Goal: Find specific page/section: Find specific page/section

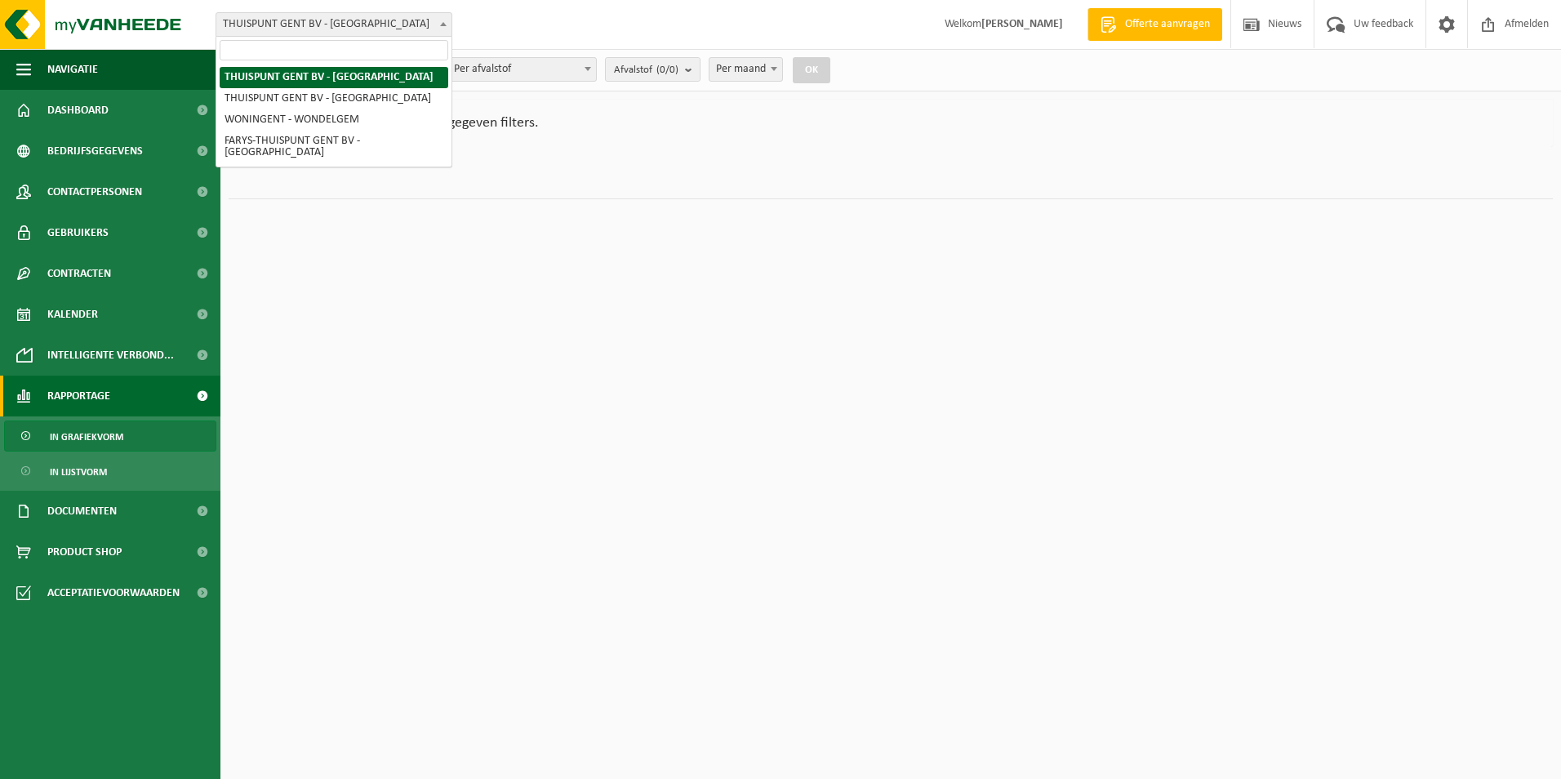
click at [331, 29] on span "THUISPUNT GENT BV - [GEOGRAPHIC_DATA]" at bounding box center [333, 24] width 235 height 23
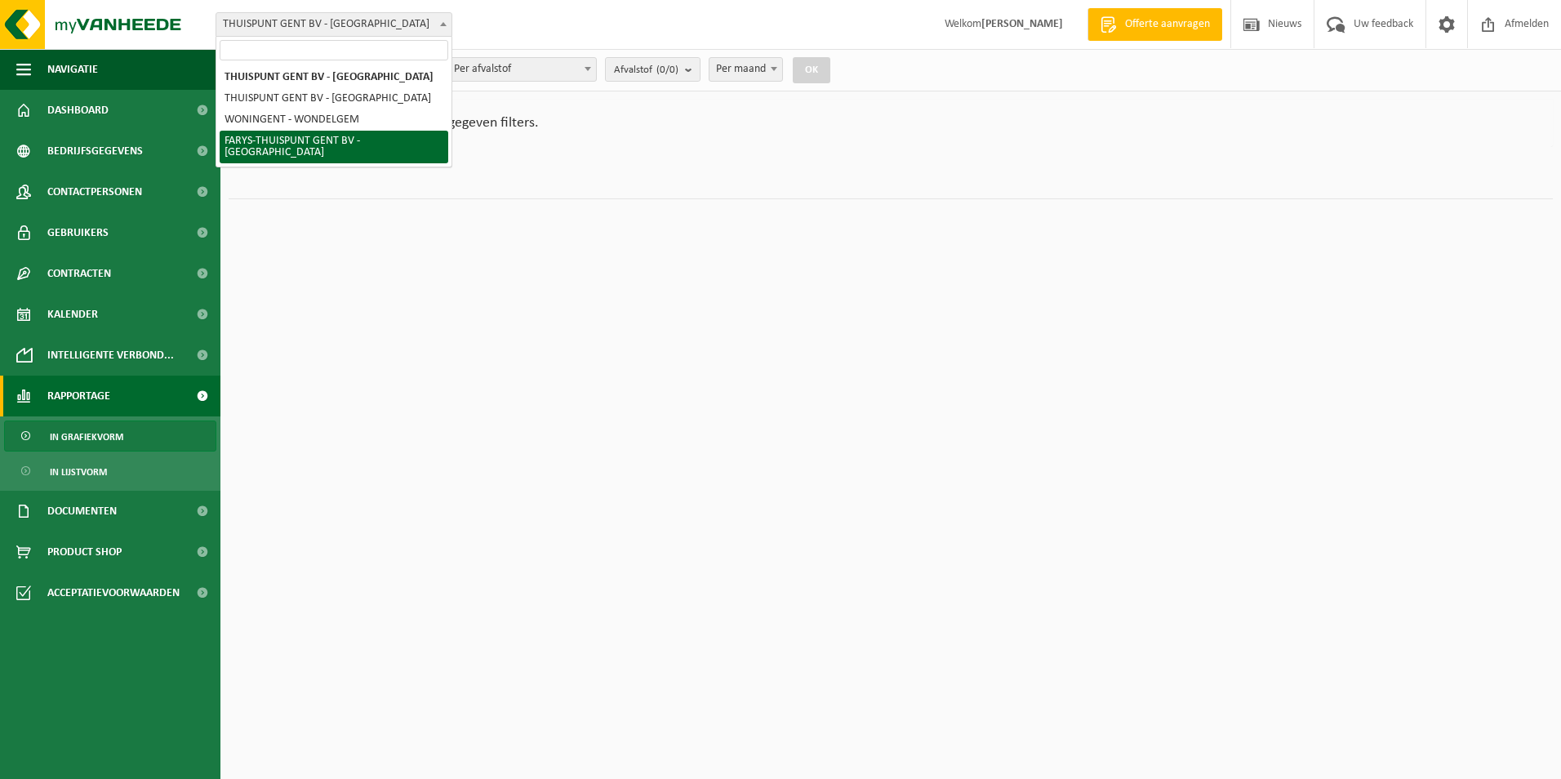
select select "126076"
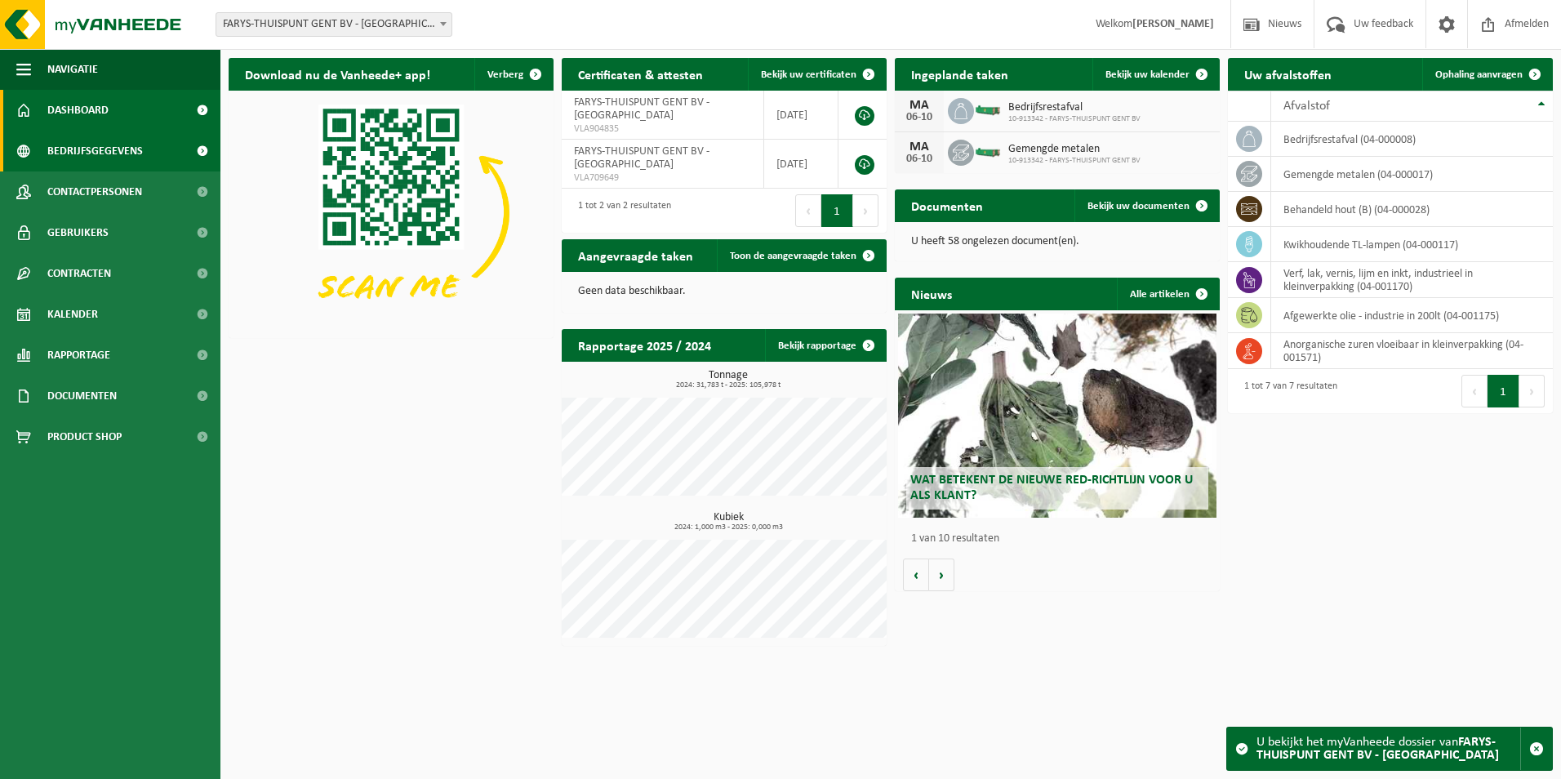
click at [118, 158] on span "Bedrijfsgegevens" at bounding box center [95, 151] width 96 height 41
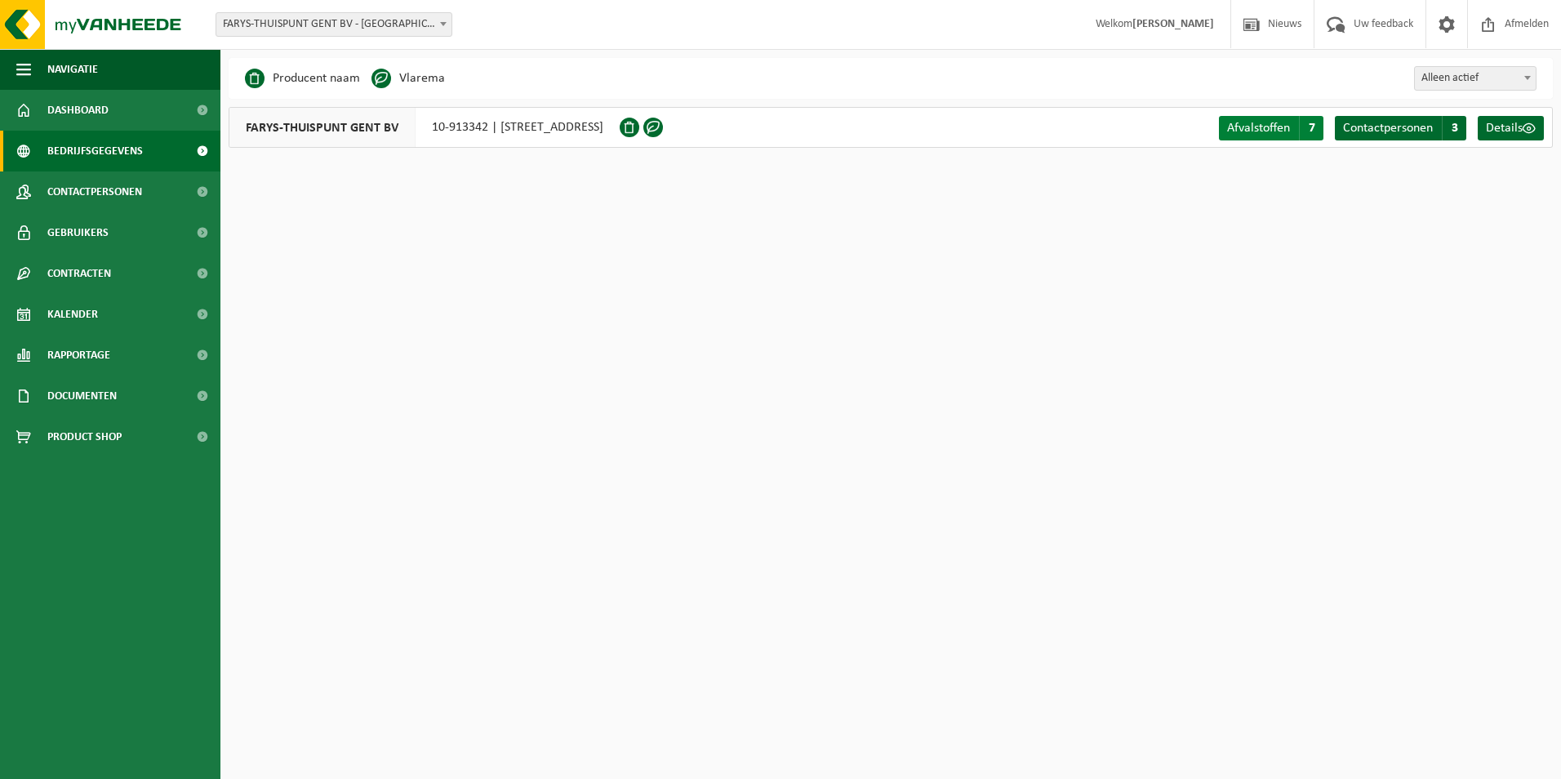
click at [1270, 127] on span "Afvalstoffen" at bounding box center [1258, 128] width 63 height 13
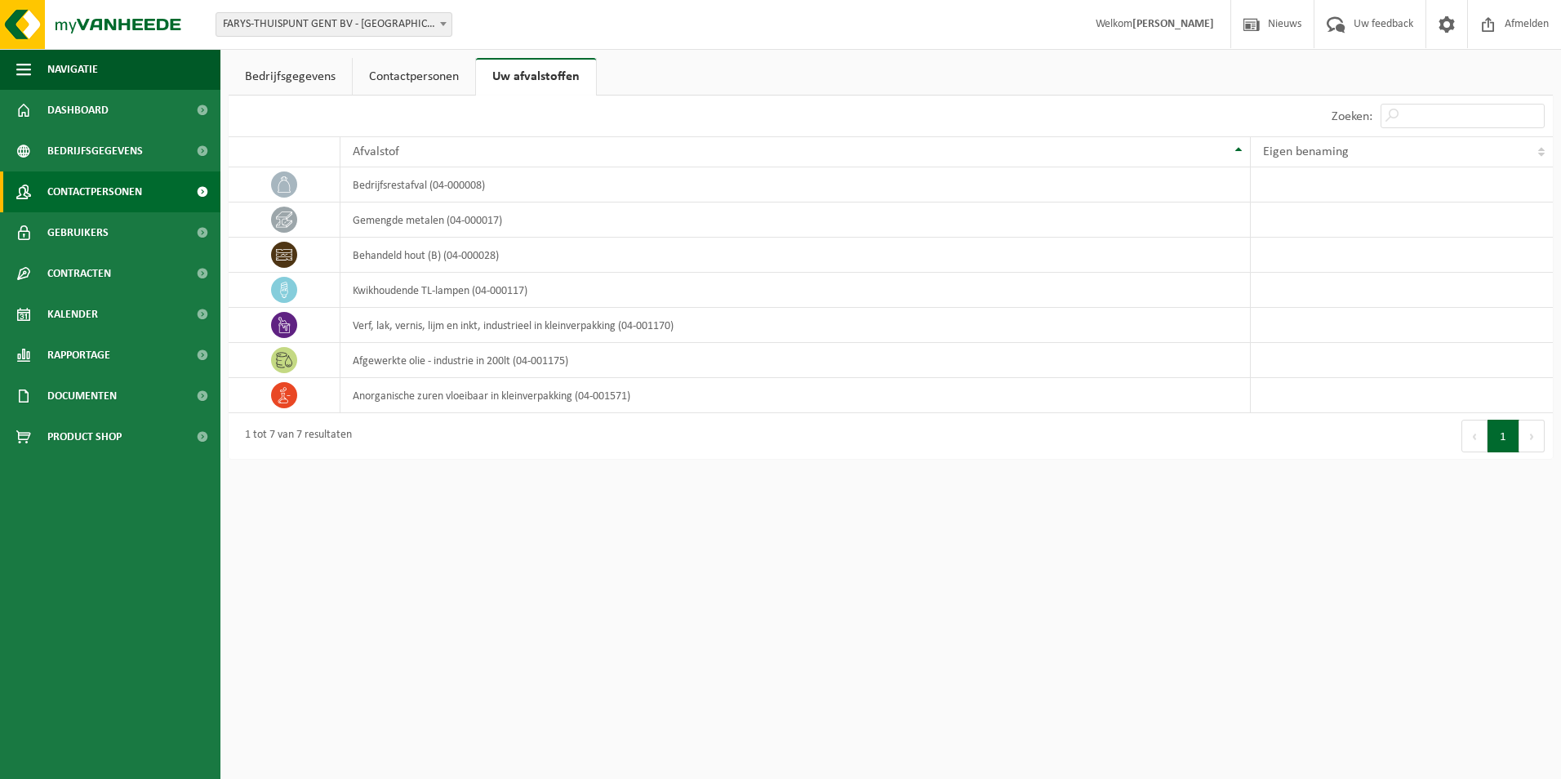
click at [109, 185] on span "Contactpersonen" at bounding box center [94, 191] width 95 height 41
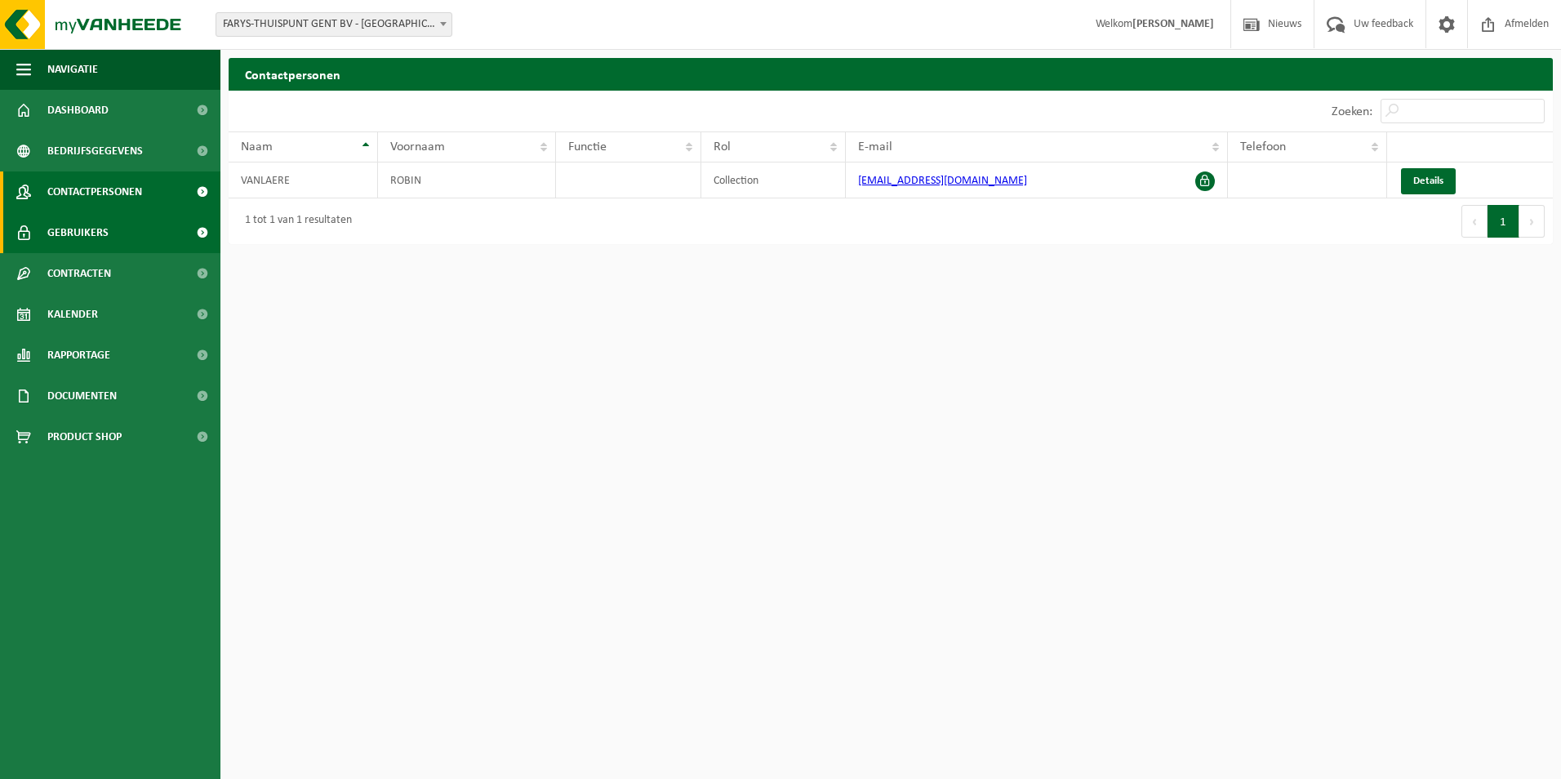
click at [87, 232] on span "Gebruikers" at bounding box center [77, 232] width 61 height 41
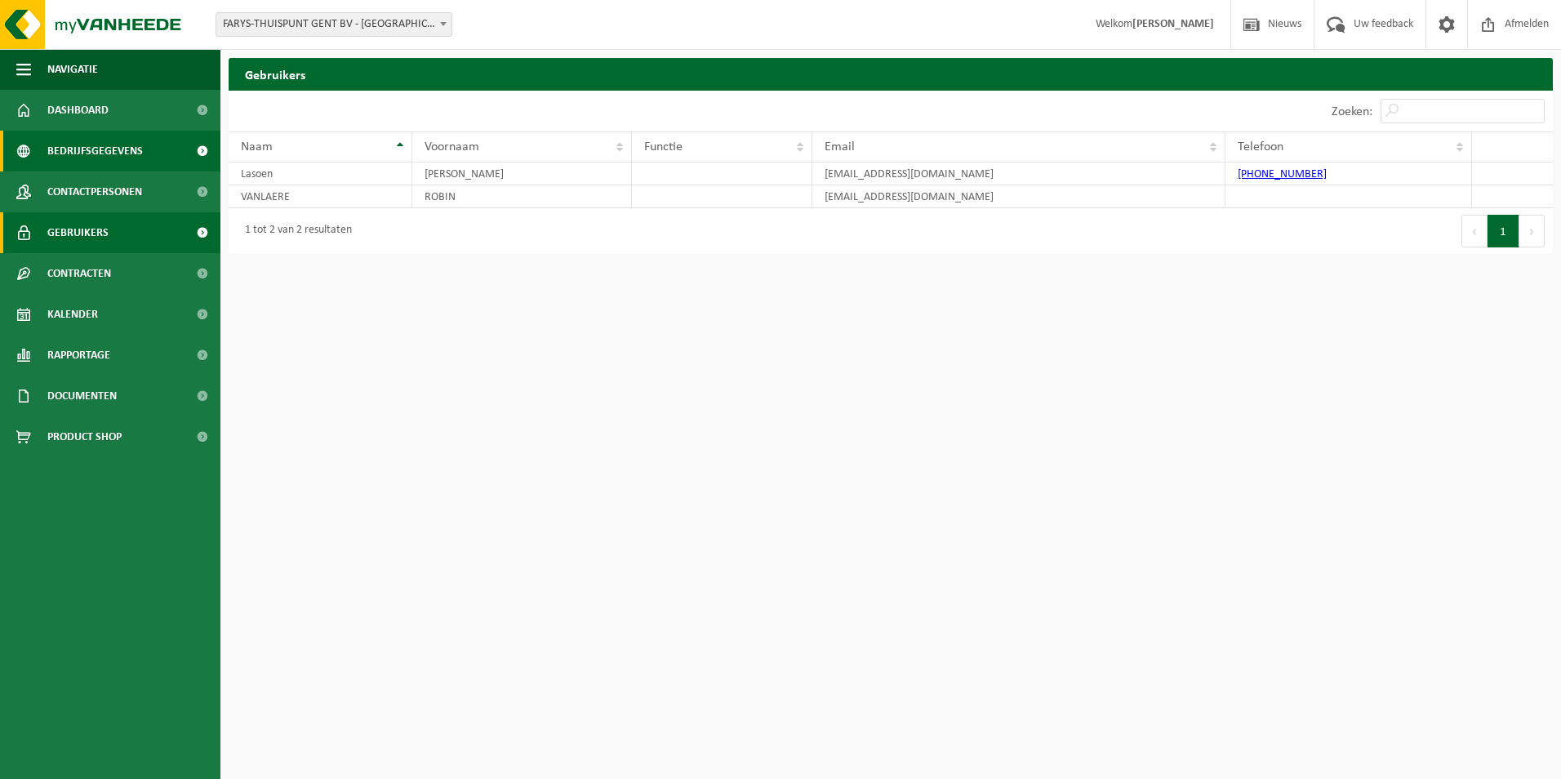
click at [91, 145] on span "Bedrijfsgegevens" at bounding box center [95, 151] width 96 height 41
